Goal: Task Accomplishment & Management: Manage account settings

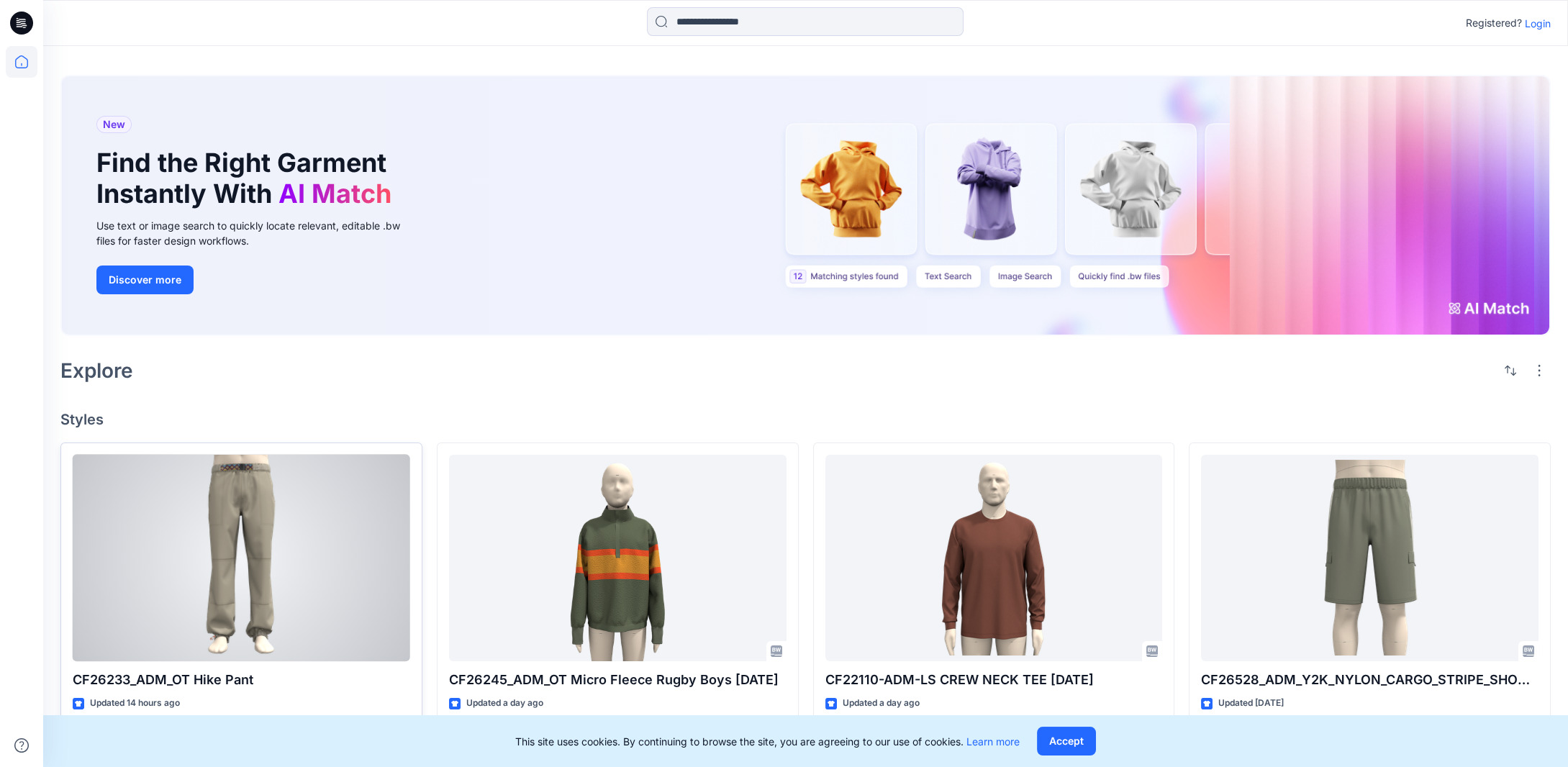
click at [311, 604] on div at bounding box center [241, 558] width 337 height 207
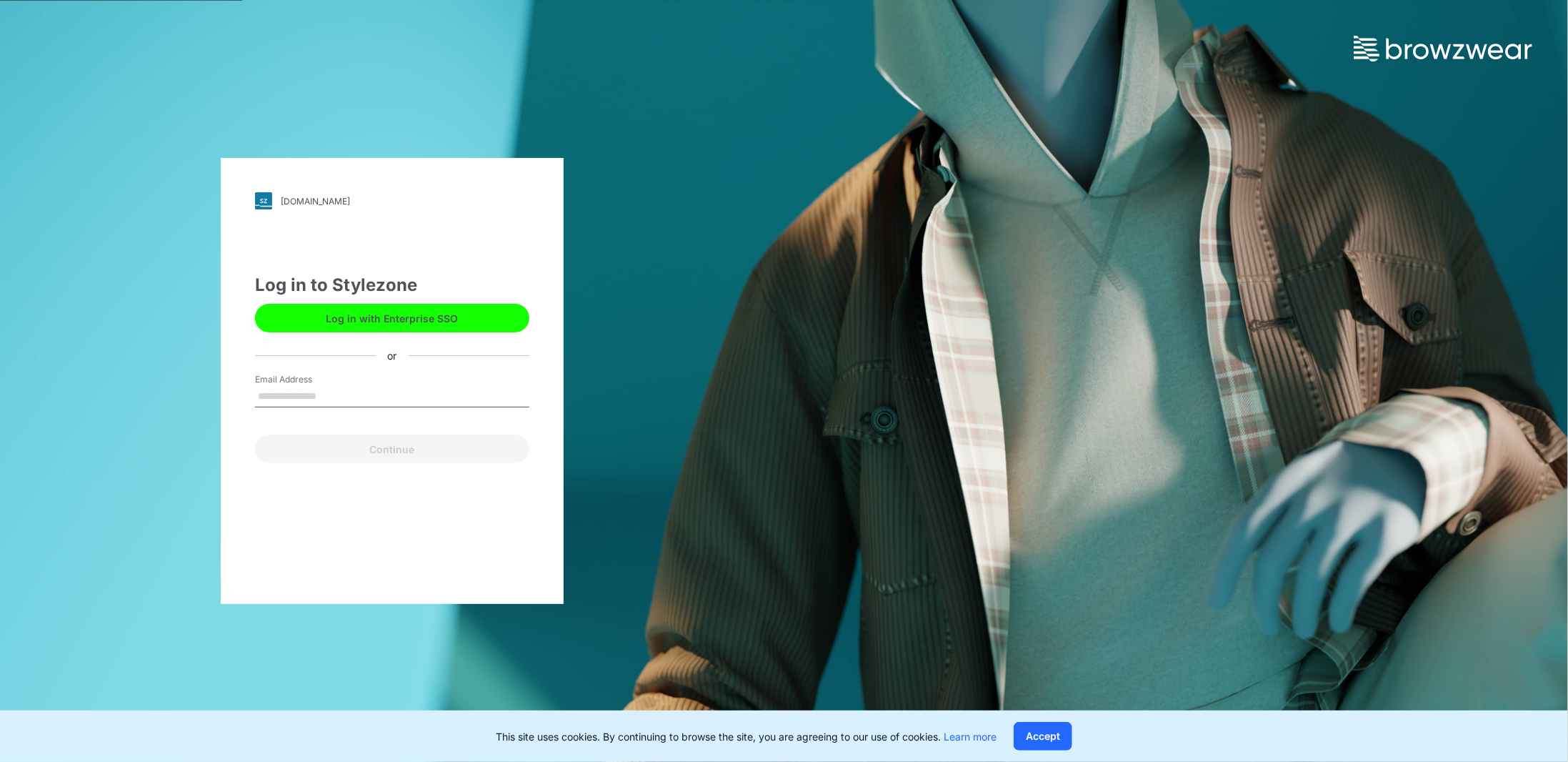
drag, startPoint x: 1059, startPoint y: 740, endPoint x: 1049, endPoint y: 737, distance: 10.4
click at [1059, 740] on button "Accept" at bounding box center [1043, 736] width 59 height 28
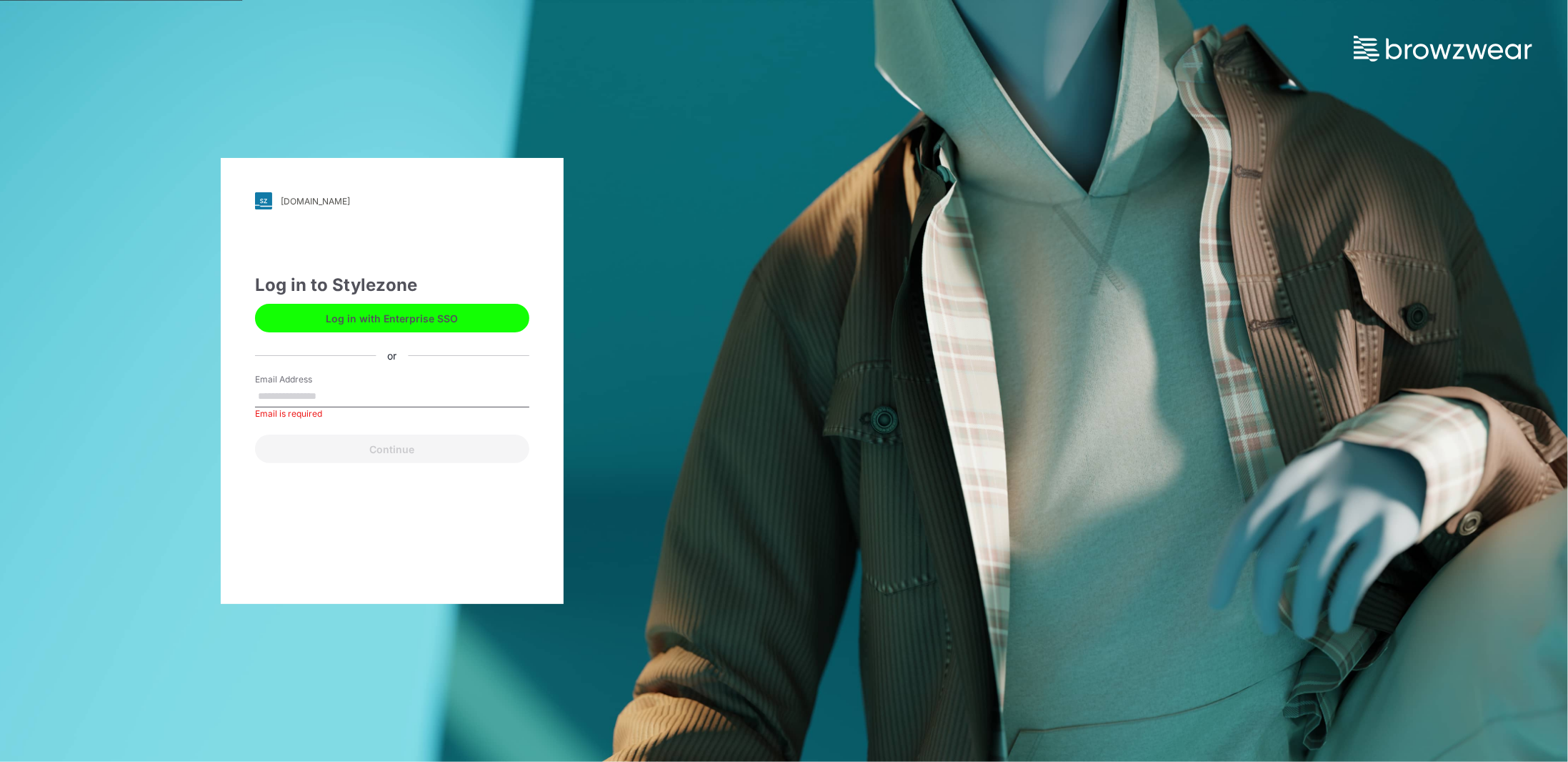
click at [310, 396] on input "Email Address" at bounding box center [392, 396] width 274 height 22
type input "**********"
click at [404, 454] on button "Continue" at bounding box center [392, 448] width 274 height 28
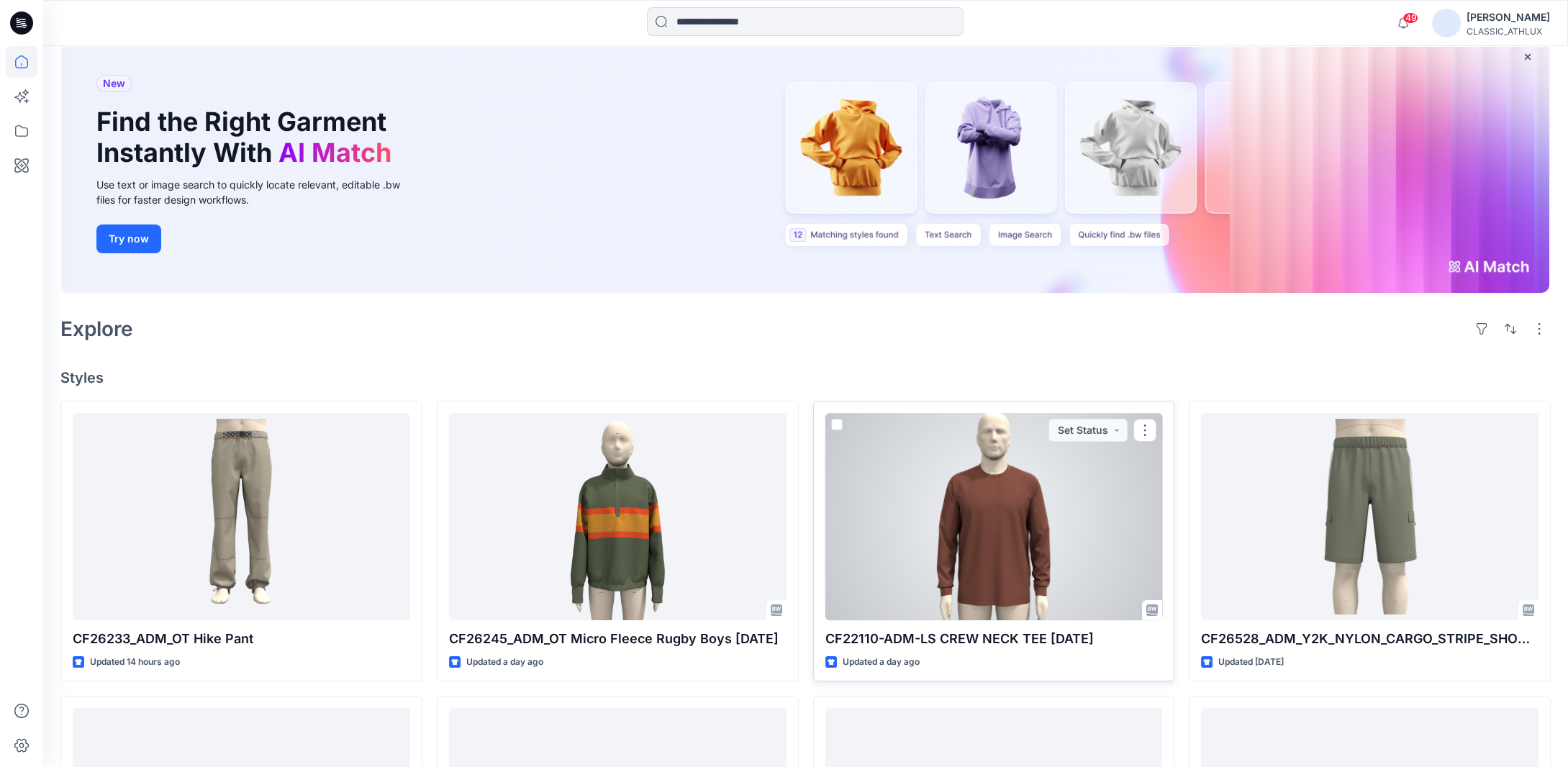
scroll to position [144, 0]
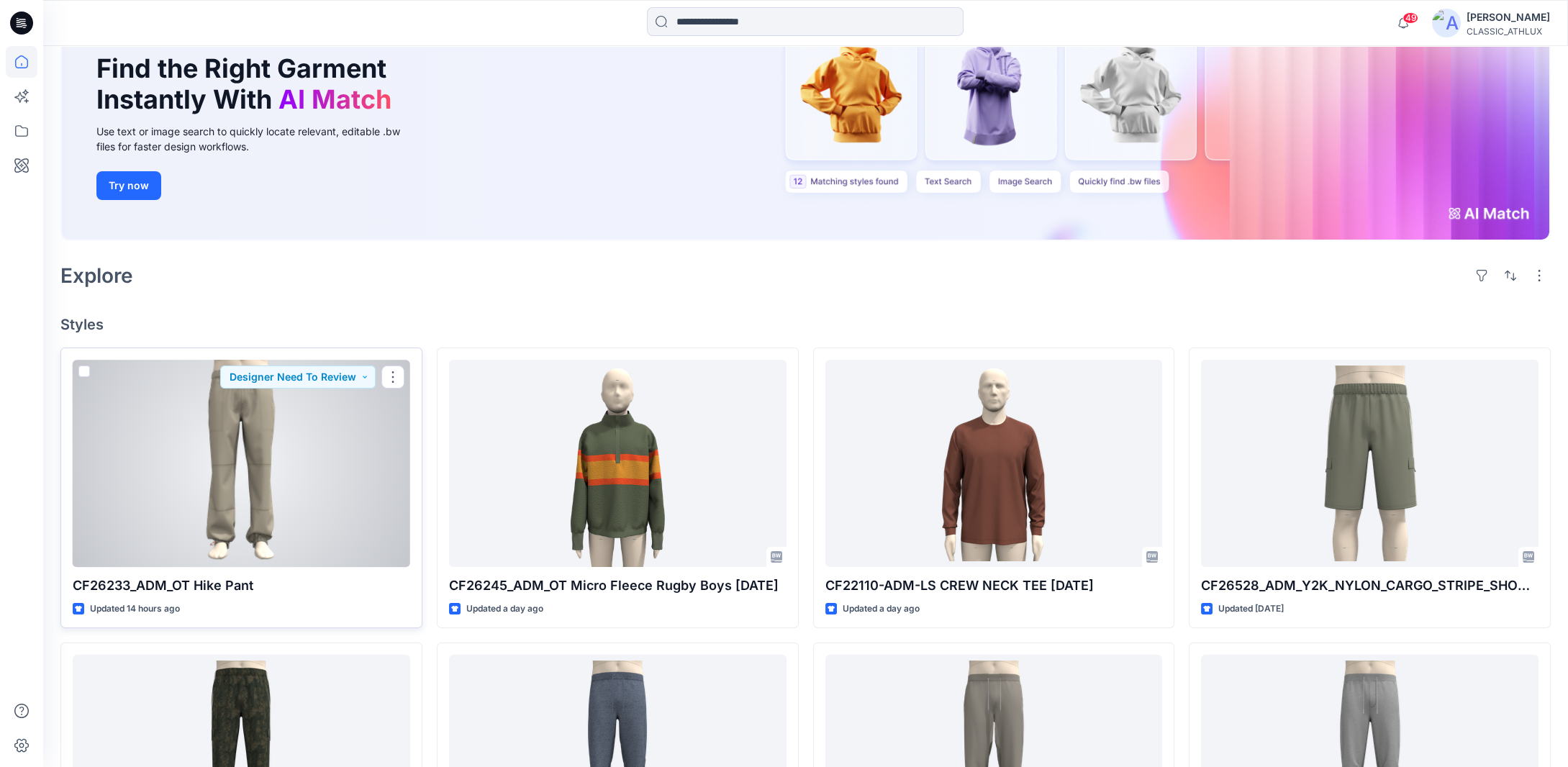
click at [381, 436] on div at bounding box center [241, 463] width 337 height 207
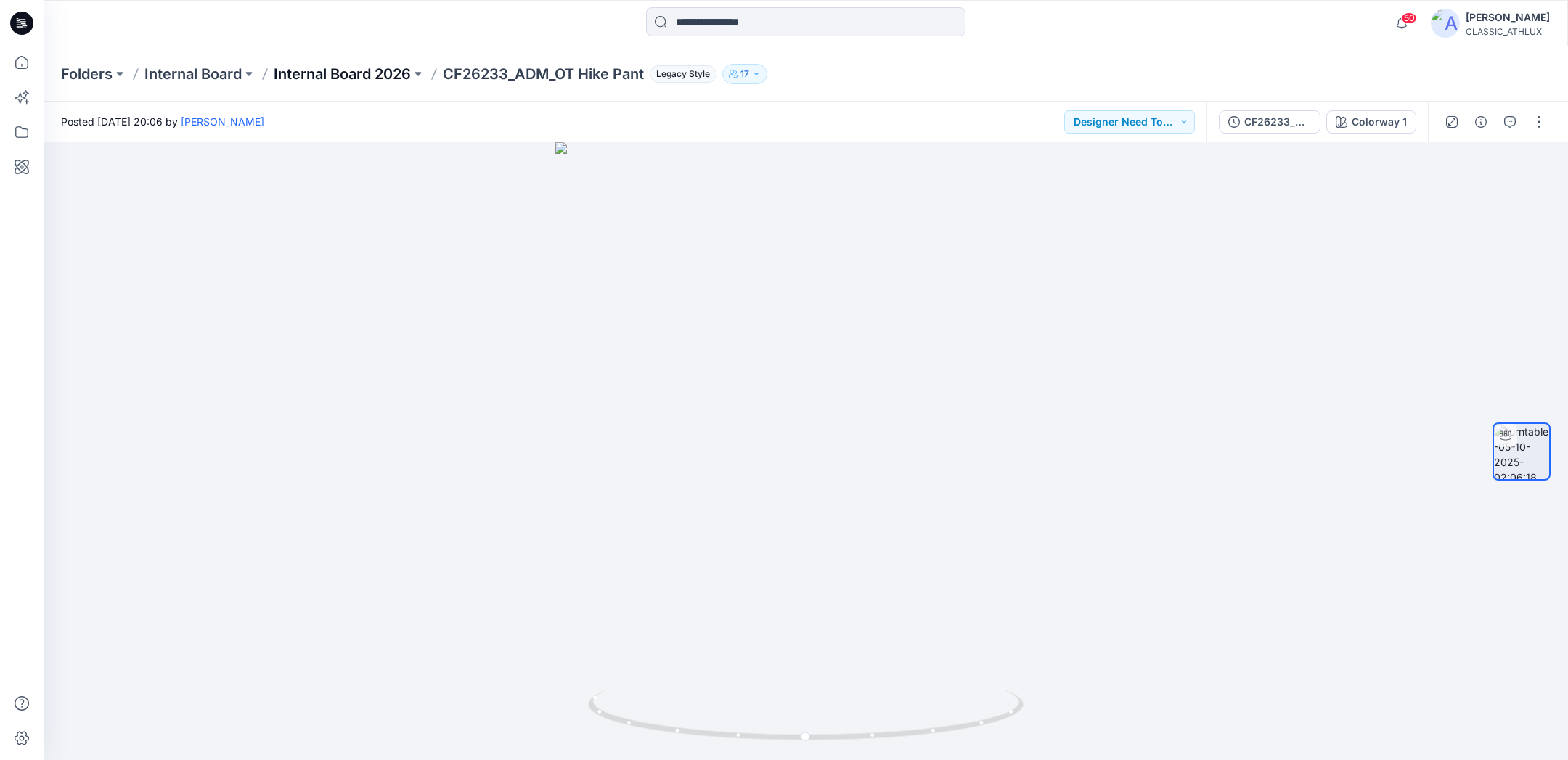
click at [354, 73] on p "Internal Board 2026" at bounding box center [342, 73] width 137 height 20
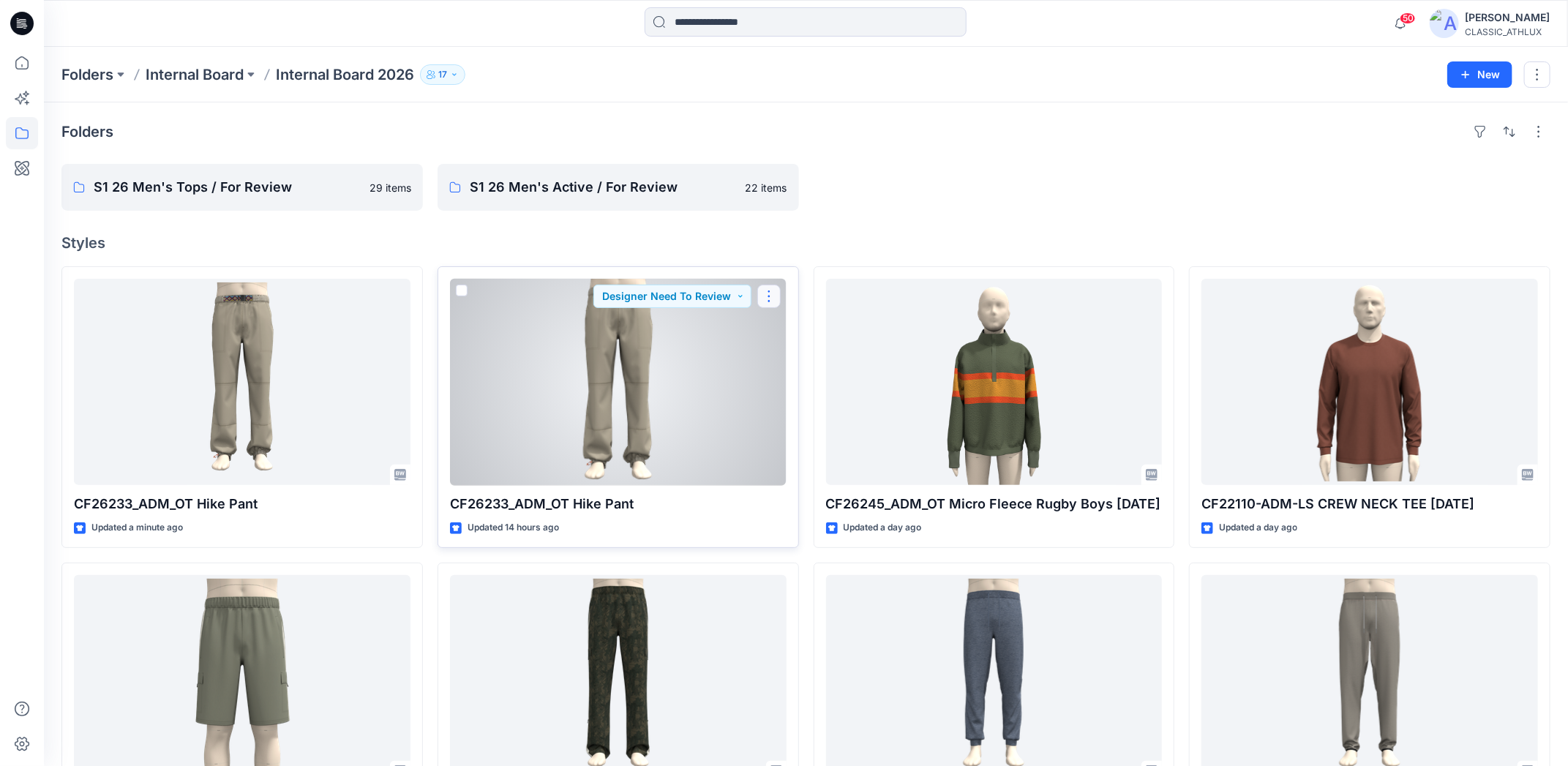
click at [770, 293] on button "button" at bounding box center [769, 296] width 24 height 24
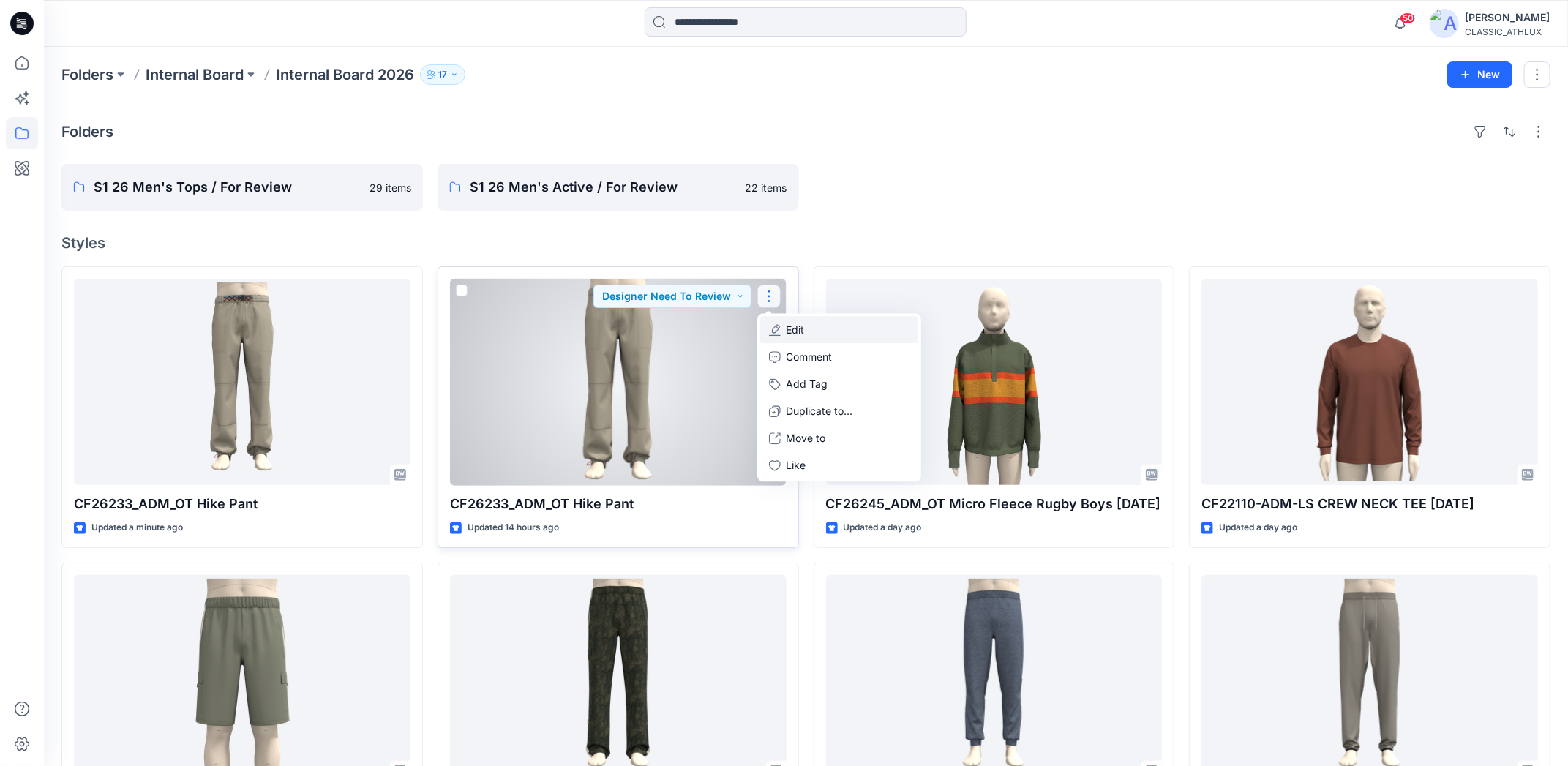
click at [838, 325] on button "Edit" at bounding box center [839, 330] width 158 height 27
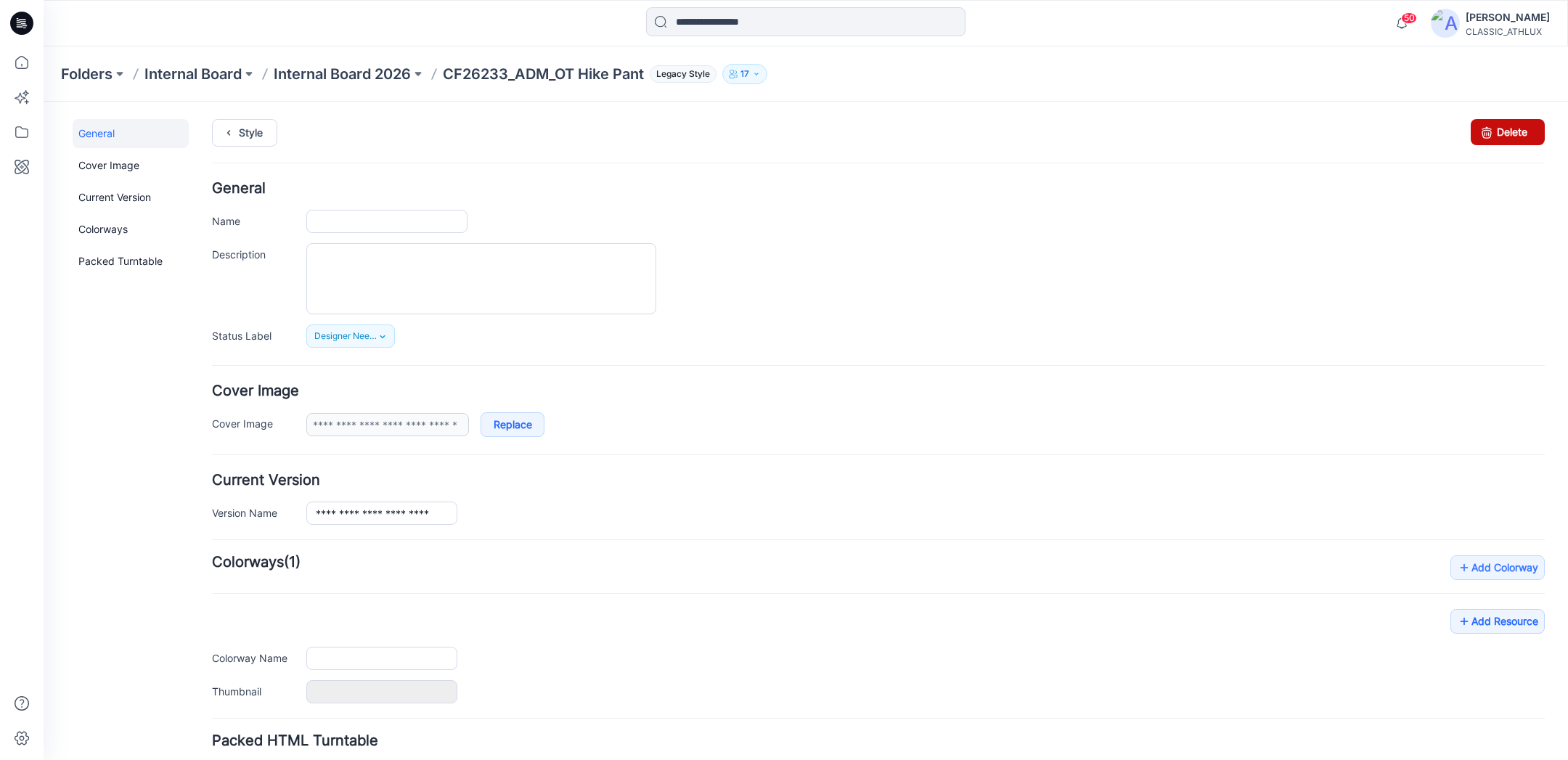
type input "**********"
click at [1498, 131] on link "Delete" at bounding box center [1507, 132] width 74 height 26
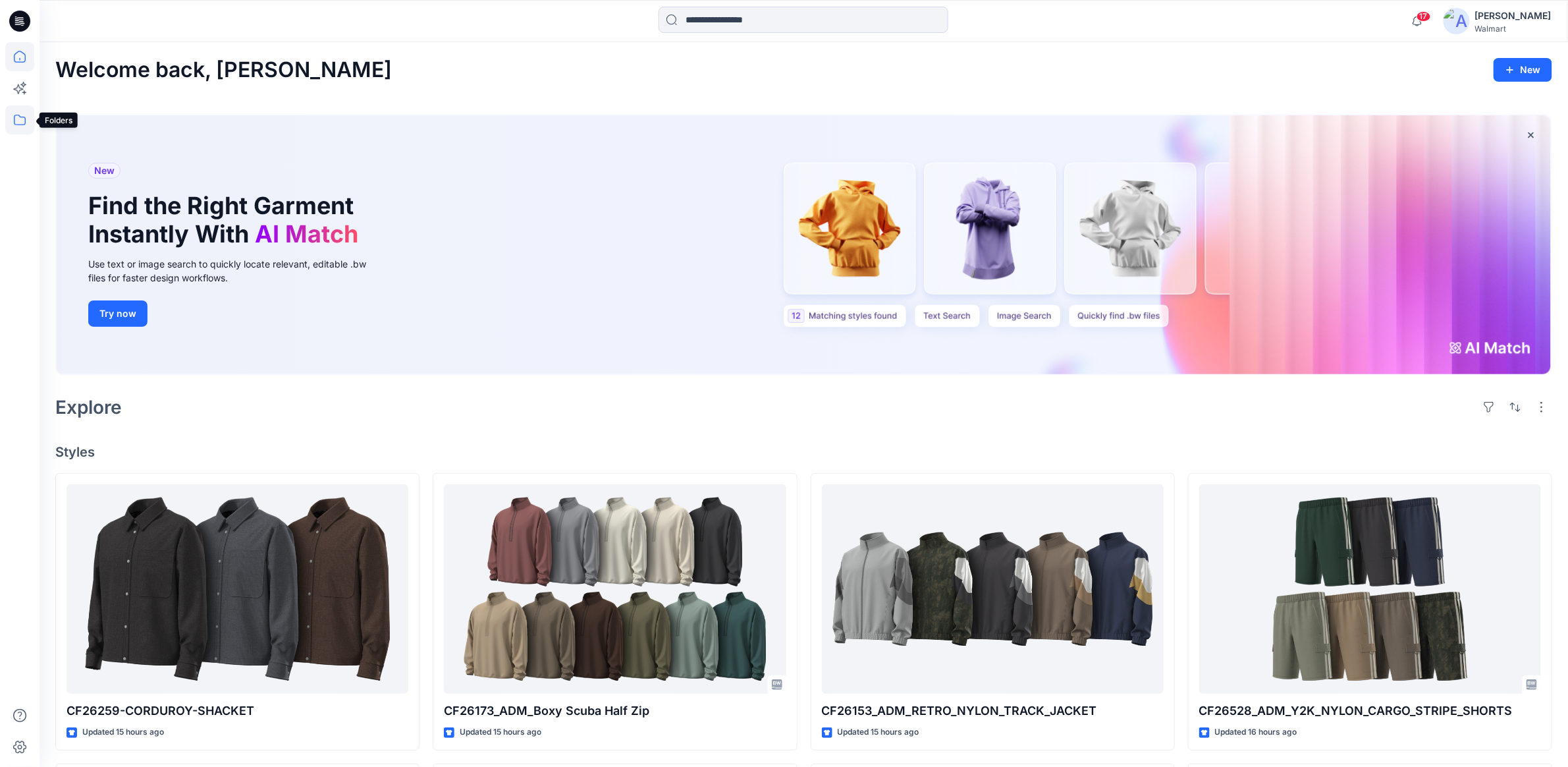
click at [19, 122] on icon at bounding box center [20, 120] width 29 height 29
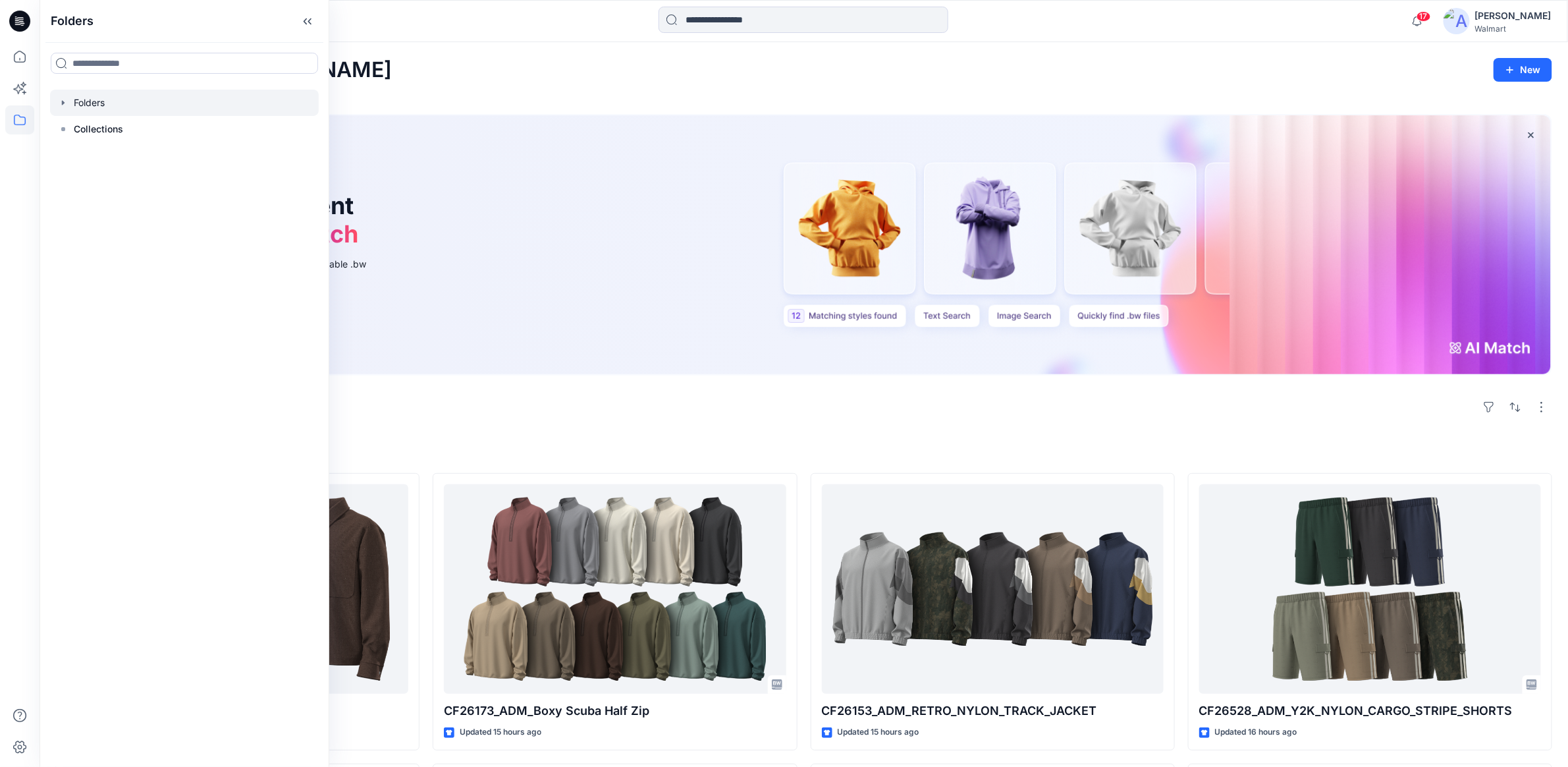
click at [59, 104] on icon "button" at bounding box center [62, 102] width 10 height 10
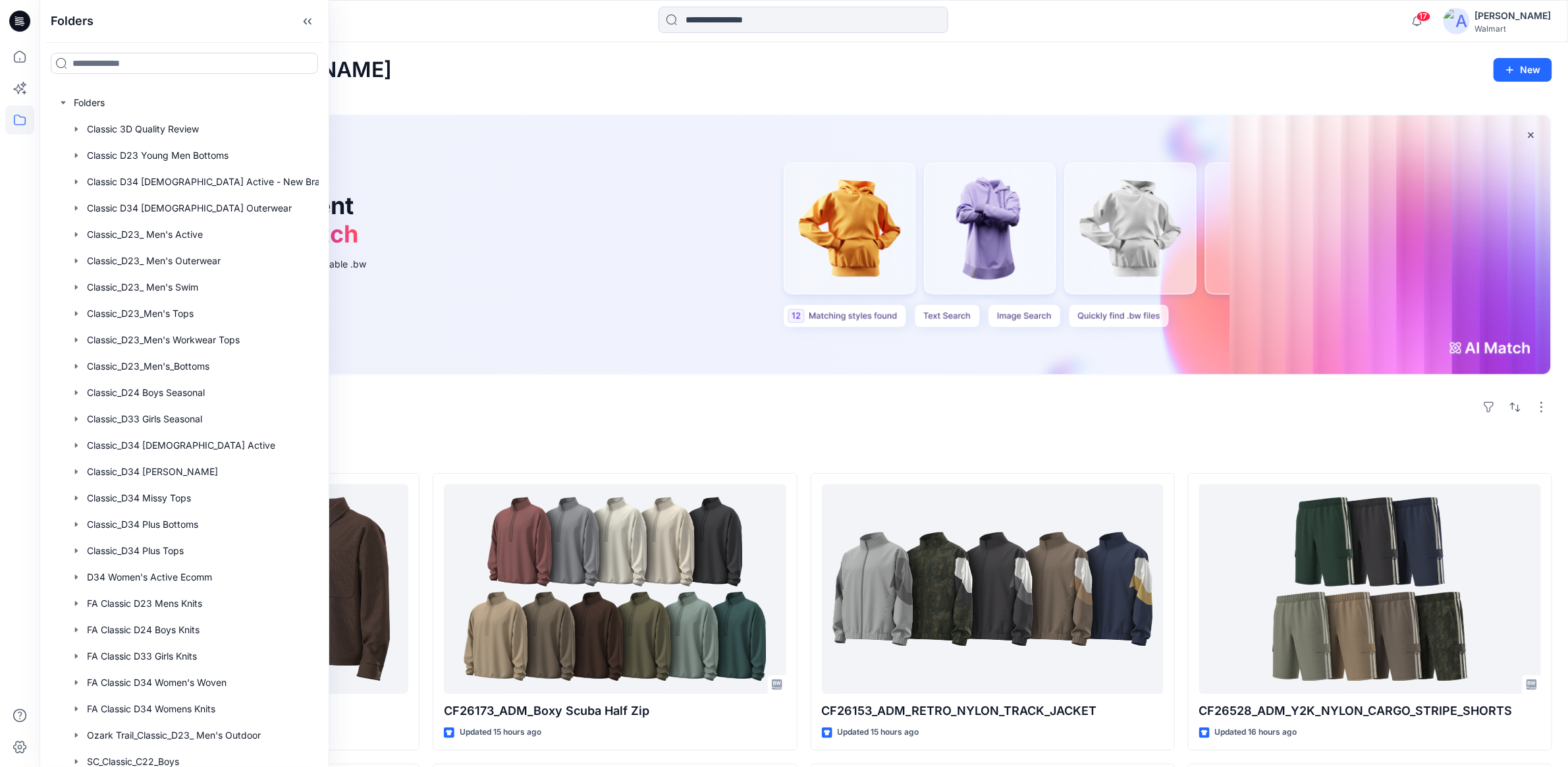
drag, startPoint x: 316, startPoint y: 171, endPoint x: 325, endPoint y: 301, distance: 130.3
click at [325, 301] on div "Folders Folders Classic 3D Quality Review Classic D23 Young Men Bottoms Classic…" at bounding box center [185, 383] width 290 height 767
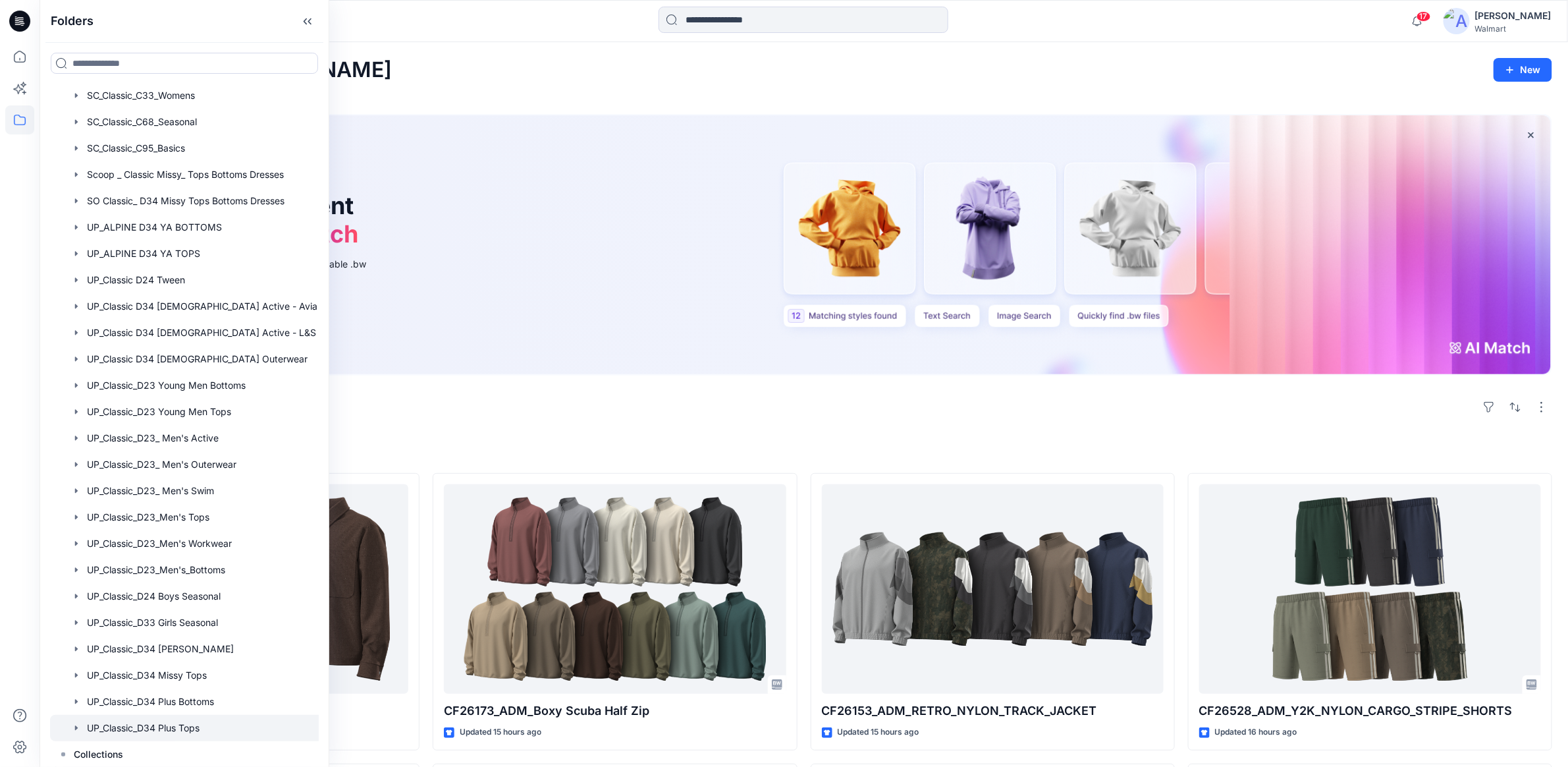
scroll to position [672, 0]
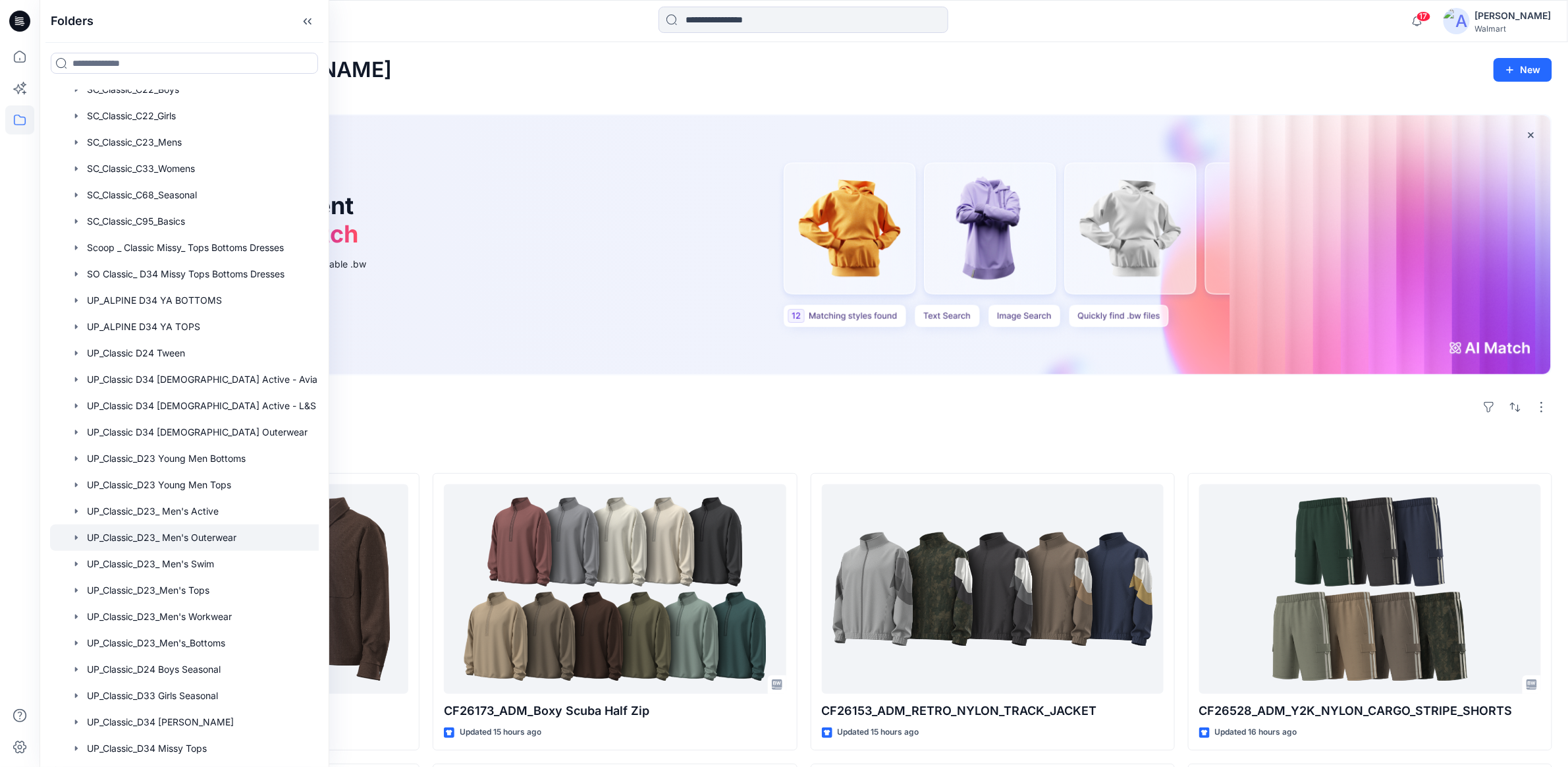
click at [175, 531] on div at bounding box center [200, 538] width 301 height 26
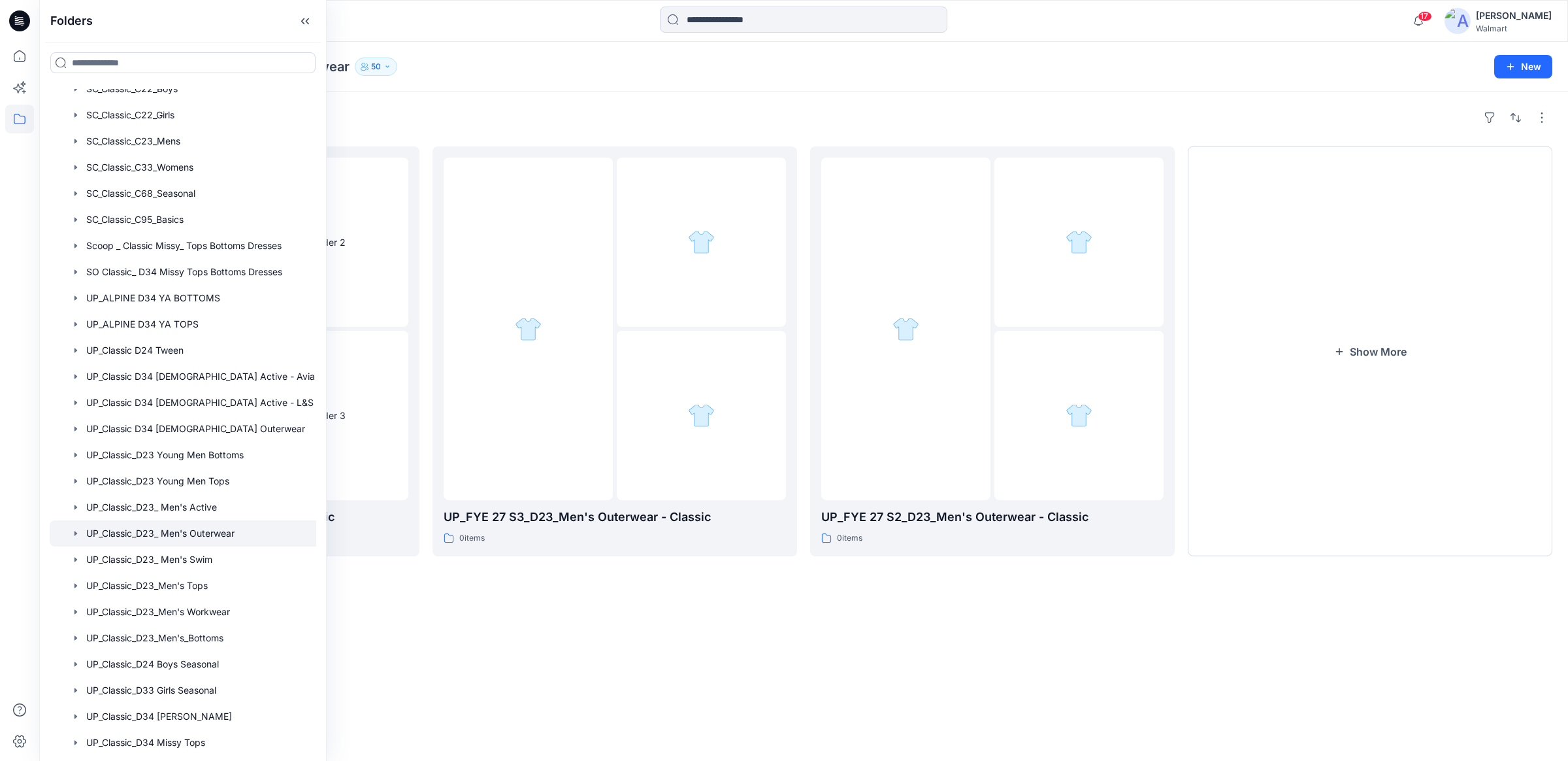
click at [914, 685] on div "Folders UP_FYE 26 S3_D23_Men's Outerwear - Classic 21 items UP_FYE 27 S3_D23_Me…" at bounding box center [803, 426] width 1529 height 670
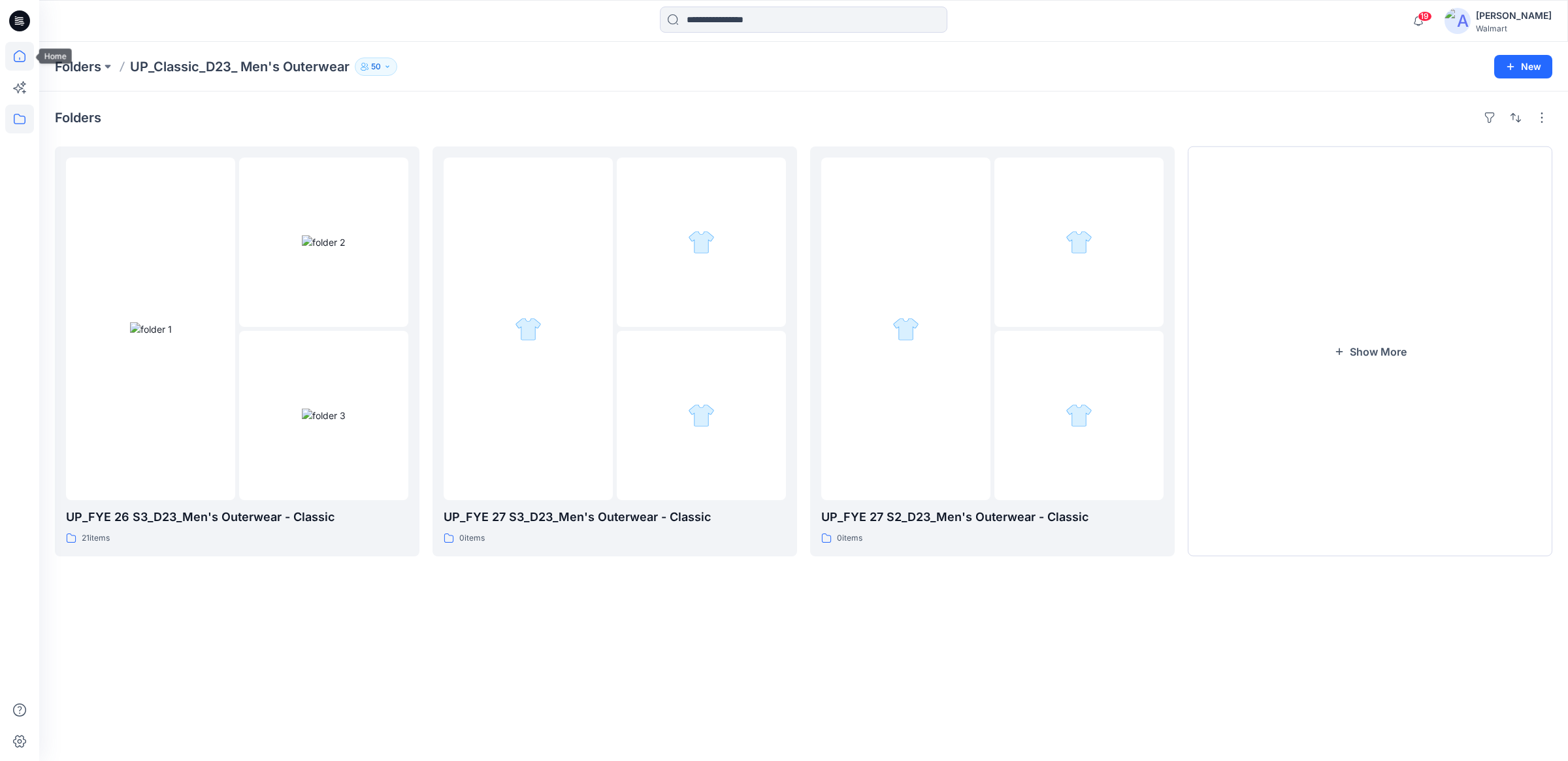
click at [17, 60] on icon at bounding box center [20, 56] width 29 height 29
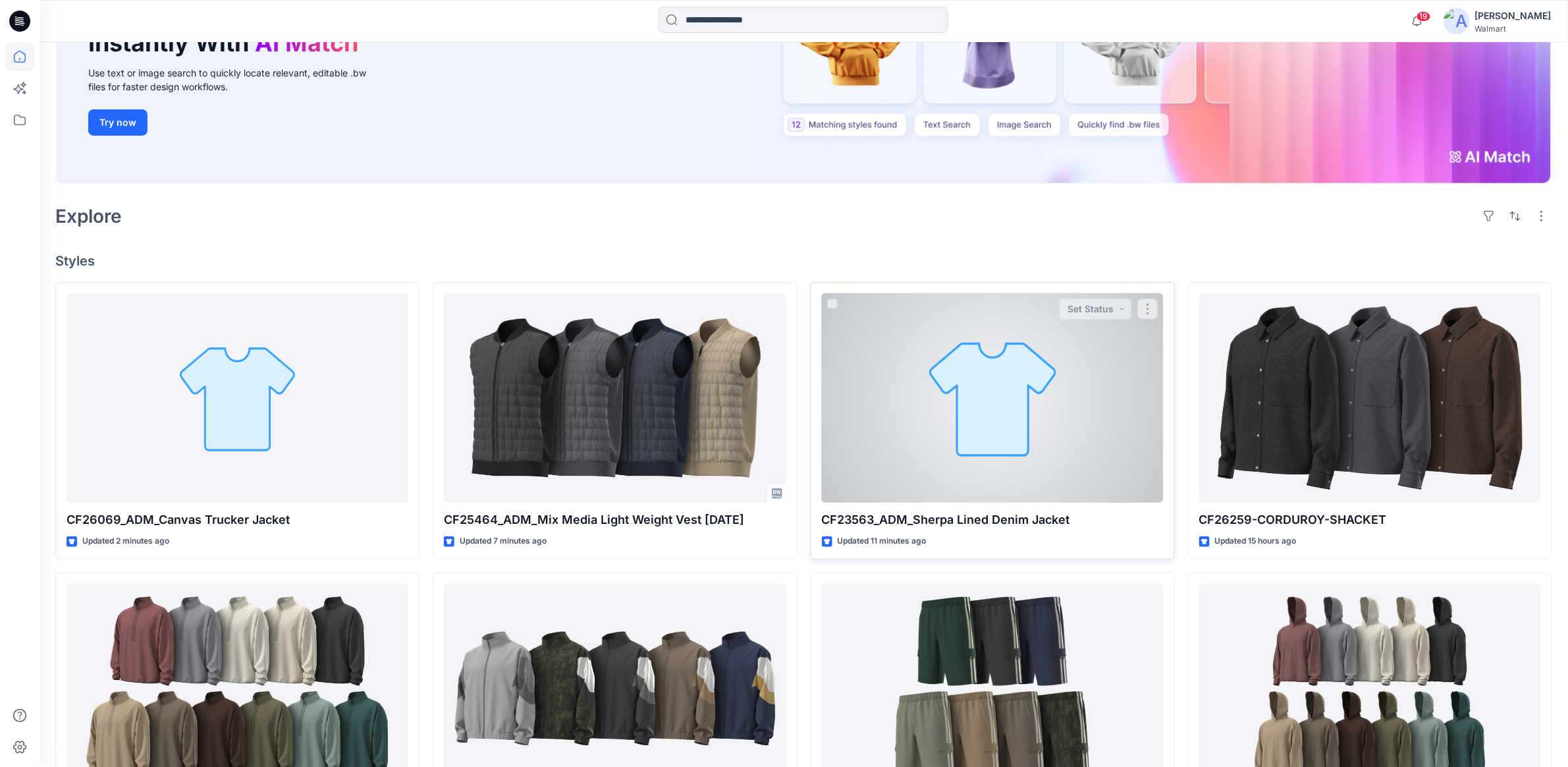
scroll to position [220, 0]
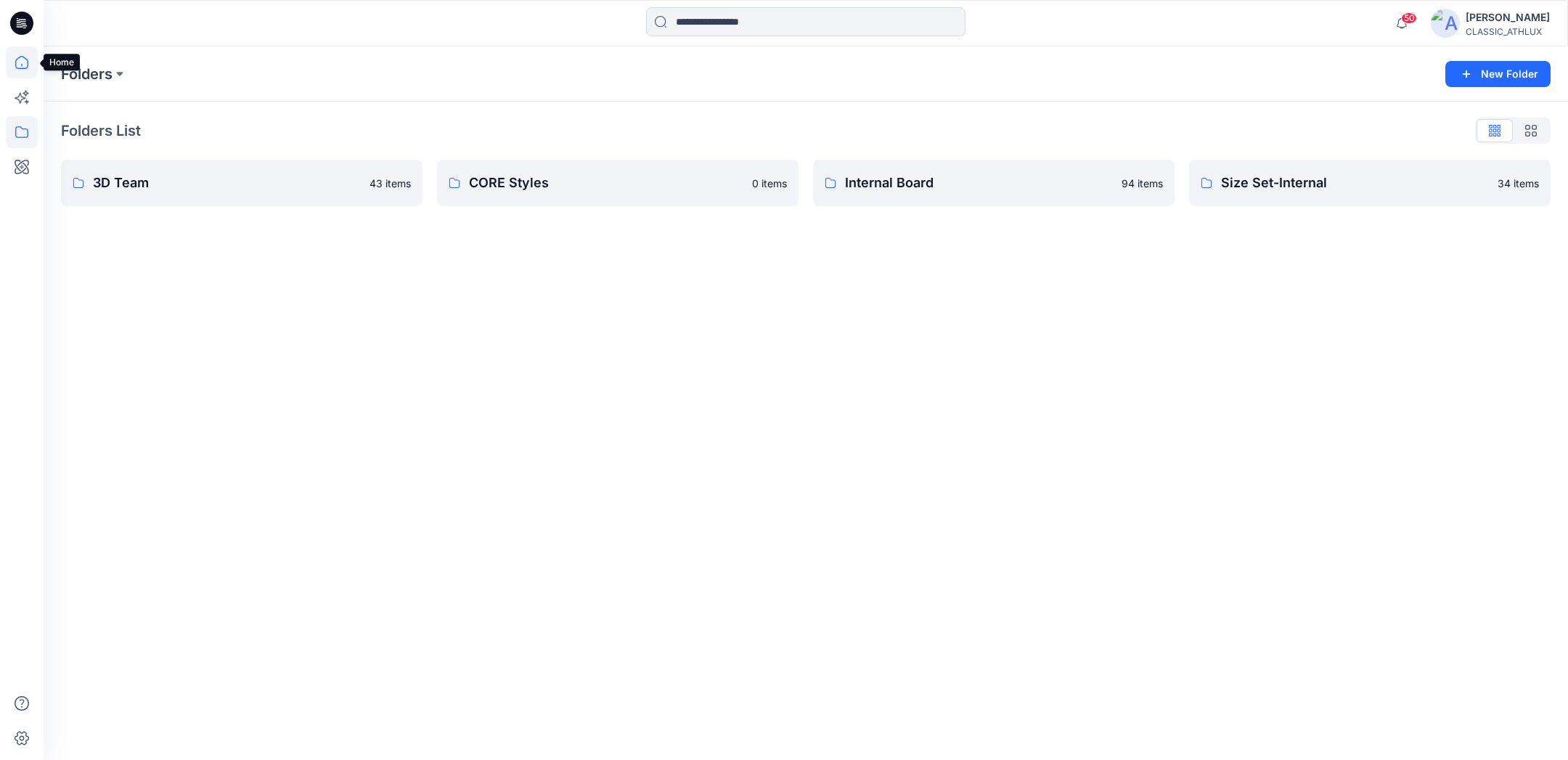
click at [14, 65] on icon at bounding box center [22, 62] width 32 height 32
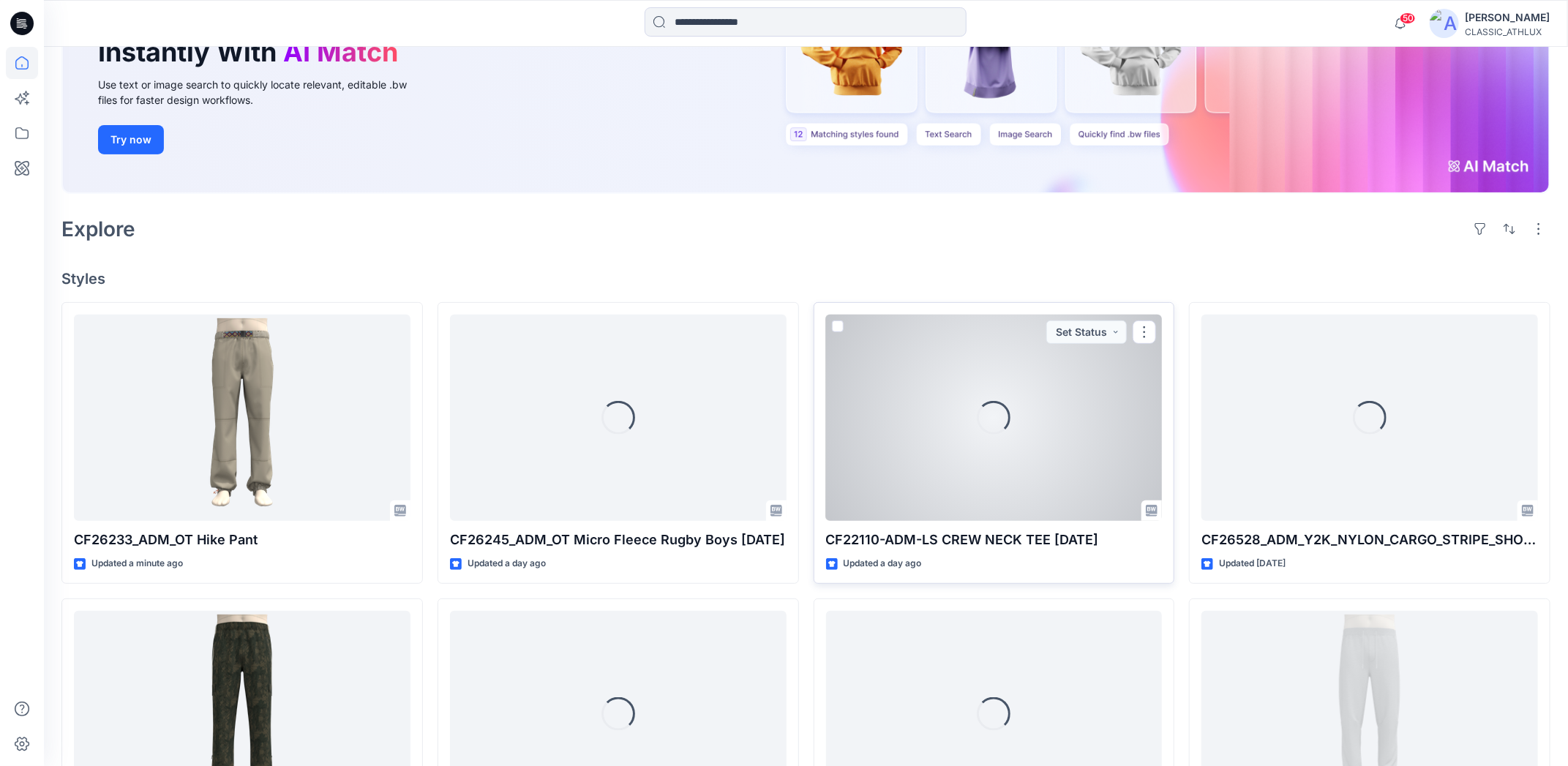
scroll to position [220, 0]
